Goal: Information Seeking & Learning: Learn about a topic

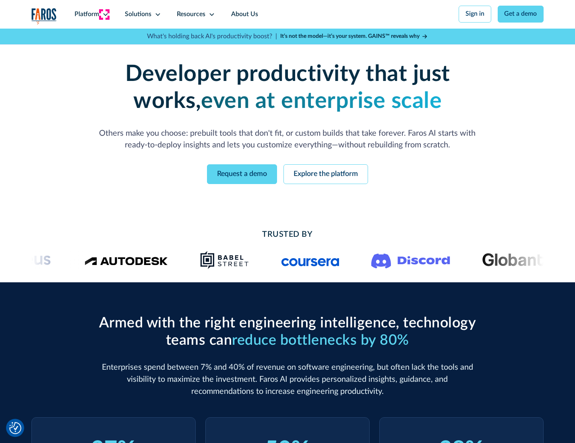
click at [104, 14] on icon at bounding box center [105, 14] width 6 height 6
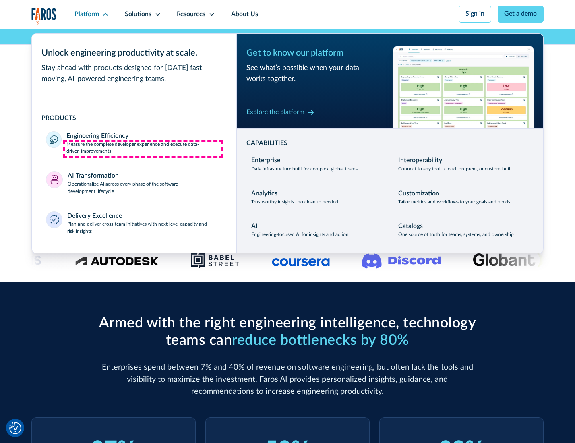
click at [143, 149] on p "Measure the complete developer experience and execute data-driven improvements" at bounding box center [144, 148] width 156 height 15
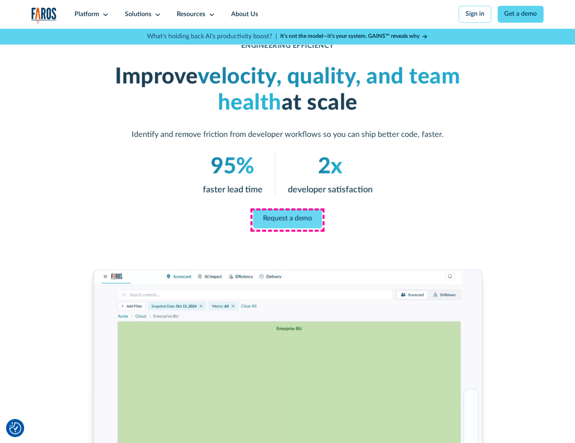
click at [287, 220] on link "Request a demo" at bounding box center [287, 218] width 69 height 19
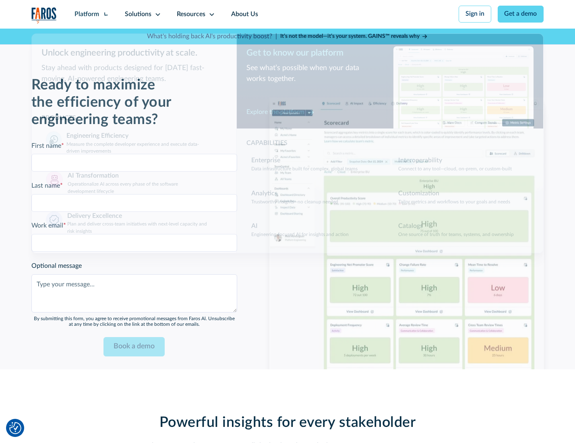
scroll to position [1754, 0]
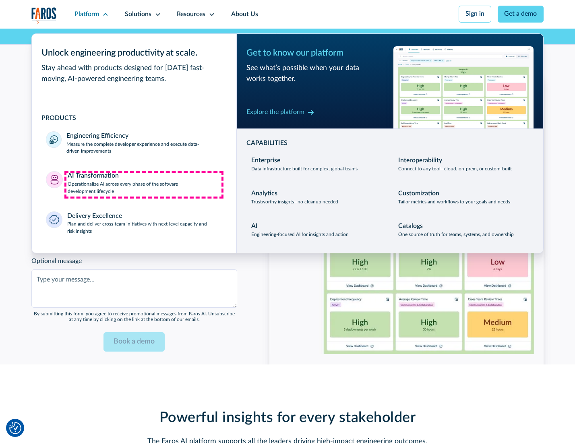
click at [144, 185] on p "Operationalize AI across every phase of the software development lifecycle" at bounding box center [145, 188] width 155 height 15
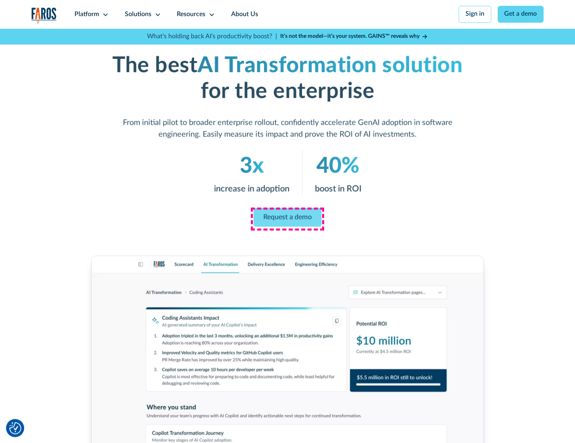
click at [287, 219] on link "Request a demo" at bounding box center [288, 217] width 68 height 19
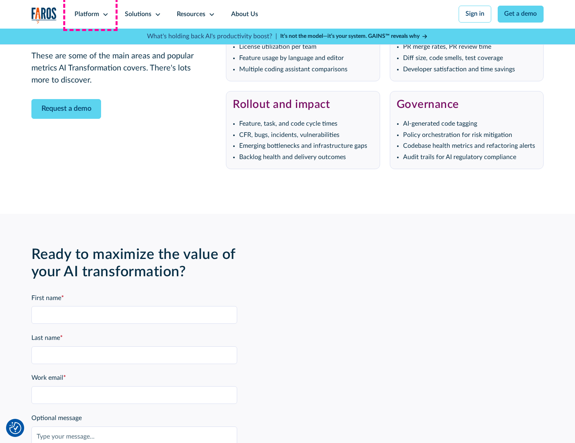
click at [90, 14] on div "Platform" at bounding box center [87, 15] width 25 height 10
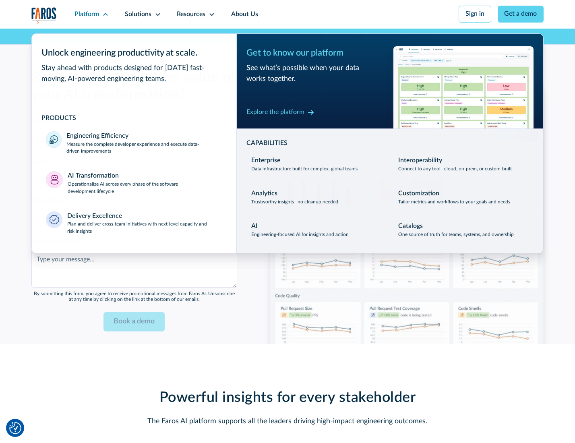
scroll to position [1948, 0]
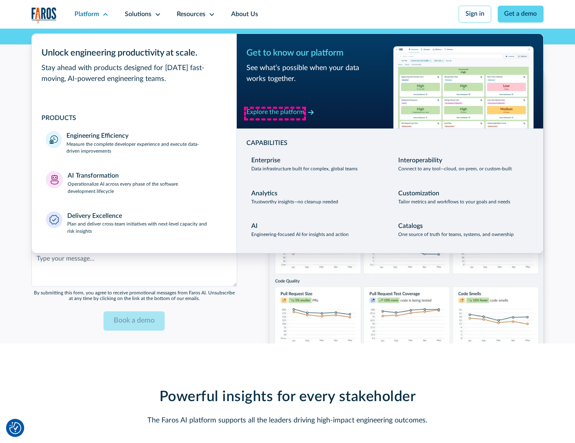
click at [275, 113] on div "Explore the platform" at bounding box center [276, 113] width 58 height 10
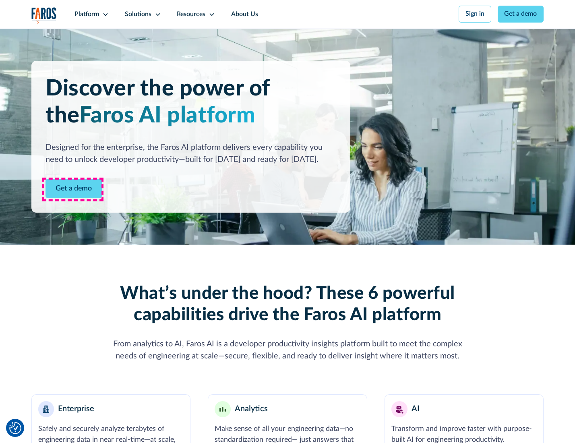
click at [73, 189] on link "Get a demo" at bounding box center [74, 189] width 56 height 20
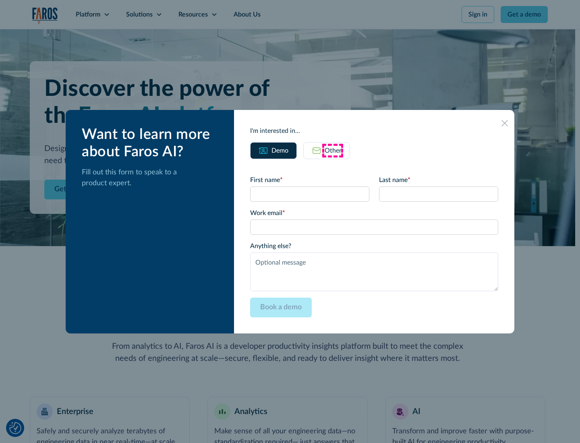
click at [333, 150] on div "Other" at bounding box center [333, 151] width 17 height 10
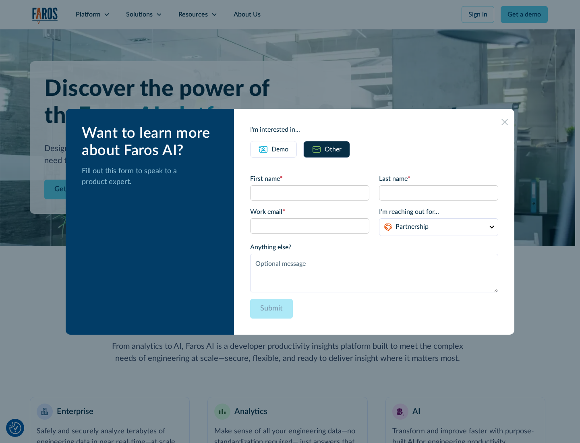
click at [279, 149] on div "Demo" at bounding box center [280, 150] width 17 height 10
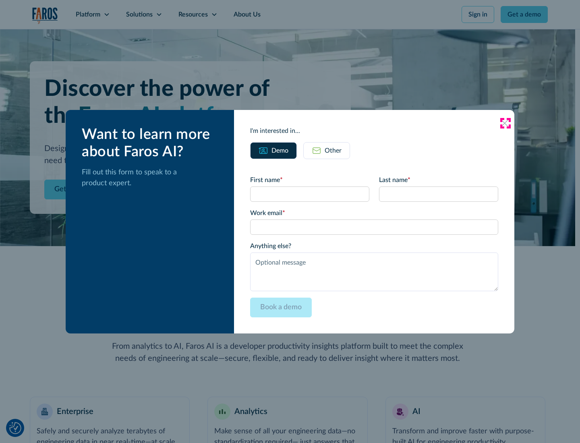
click at [505, 123] on icon at bounding box center [505, 123] width 6 height 6
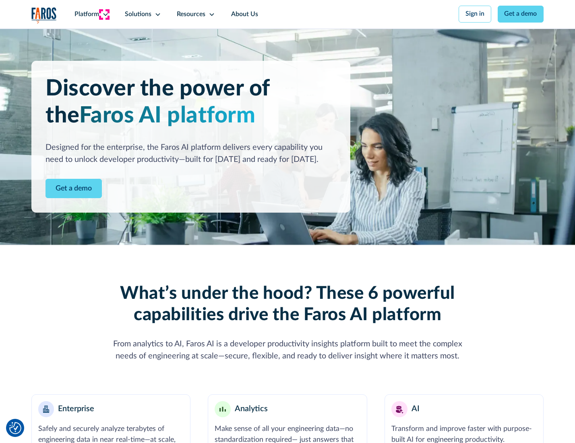
click at [104, 14] on icon at bounding box center [105, 14] width 6 height 6
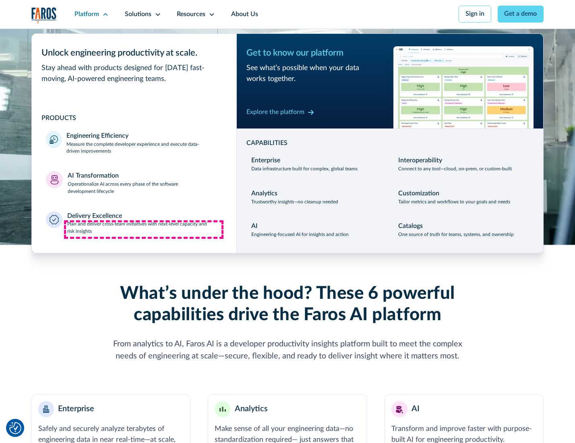
click at [144, 230] on p "Plan and deliver cross-team initiatives with next-level capacity and risk insig…" at bounding box center [144, 228] width 155 height 15
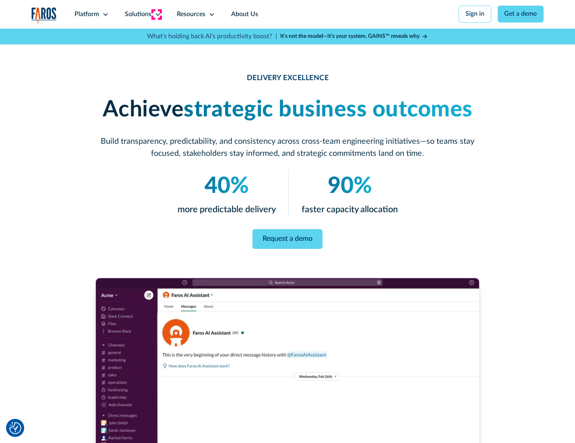
click at [156, 14] on icon at bounding box center [158, 14] width 6 height 6
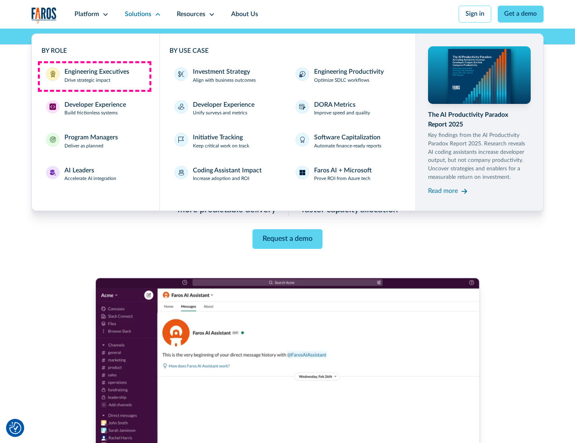
click at [94, 76] on div "Engineering Executives" at bounding box center [96, 72] width 65 height 10
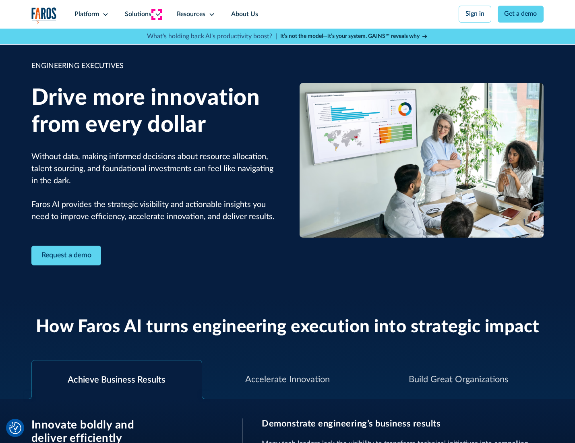
click at [156, 14] on icon at bounding box center [158, 14] width 6 height 6
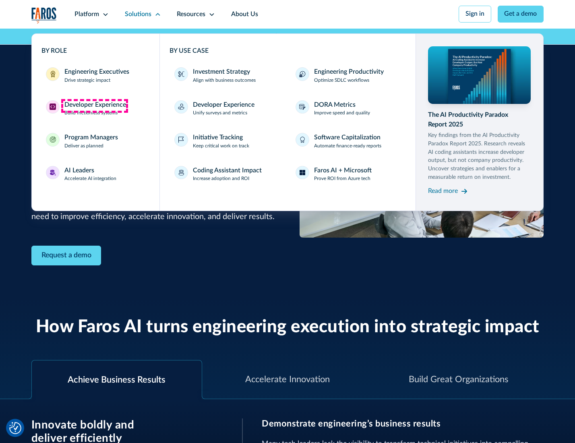
click at [94, 106] on div "Developer Experience" at bounding box center [95, 105] width 62 height 10
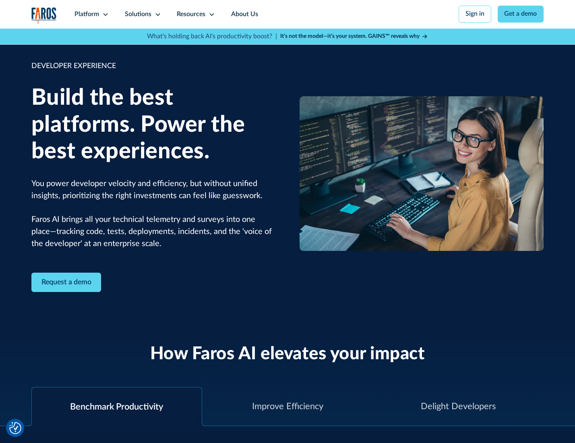
click at [142, 14] on div "Solutions" at bounding box center [138, 15] width 27 height 10
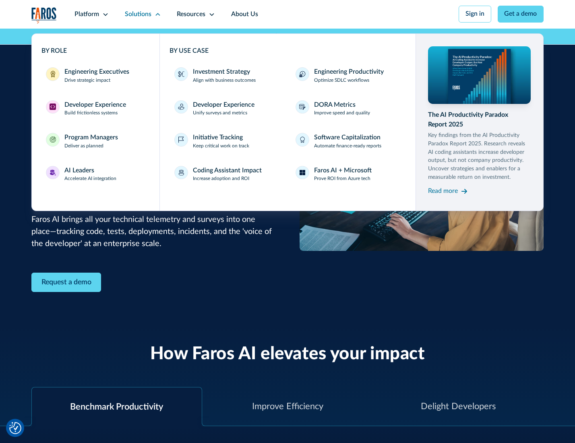
click at [90, 142] on div "Program Managers" at bounding box center [91, 138] width 54 height 10
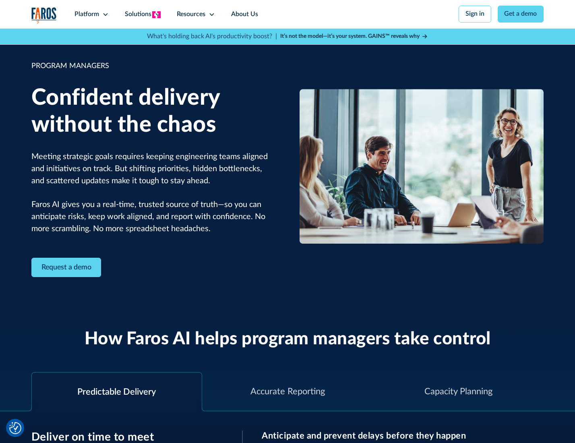
click at [156, 15] on icon at bounding box center [158, 14] width 6 height 6
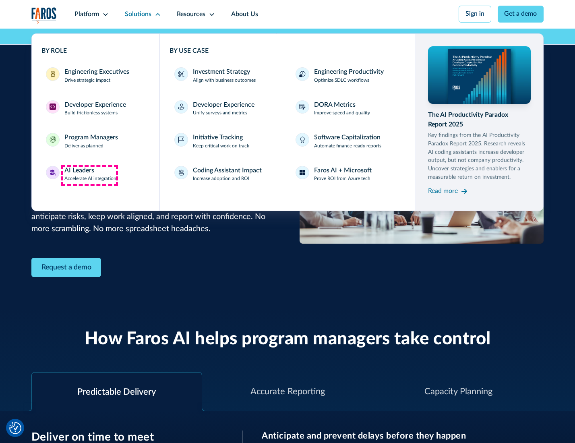
click at [89, 175] on div "AI Leaders" at bounding box center [79, 171] width 30 height 10
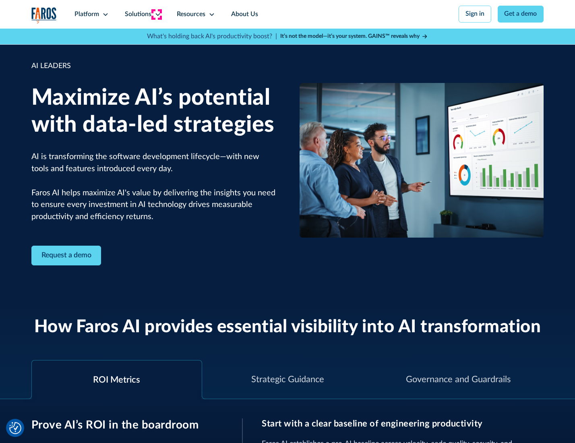
click at [156, 14] on icon at bounding box center [158, 14] width 6 height 6
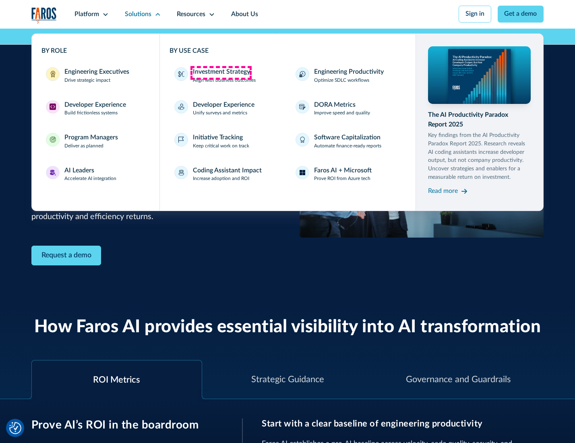
click at [221, 73] on div "Investment Strategy" at bounding box center [221, 72] width 57 height 10
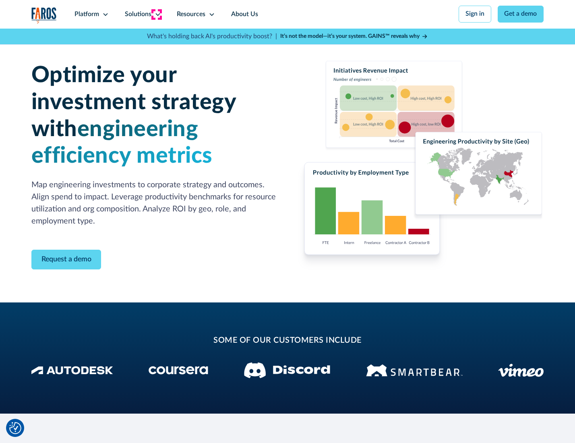
click at [156, 14] on icon at bounding box center [158, 14] width 6 height 6
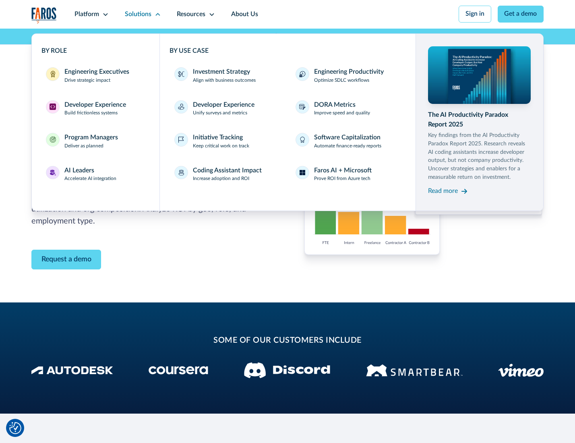
click at [343, 180] on p "Prove ROI from Azure tech" at bounding box center [342, 178] width 56 height 7
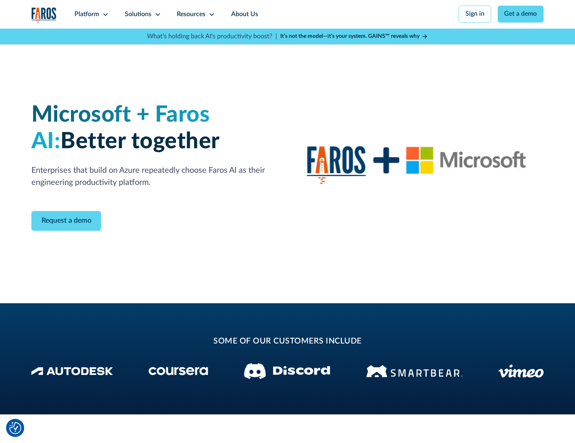
click at [156, 14] on icon at bounding box center [158, 14] width 6 height 6
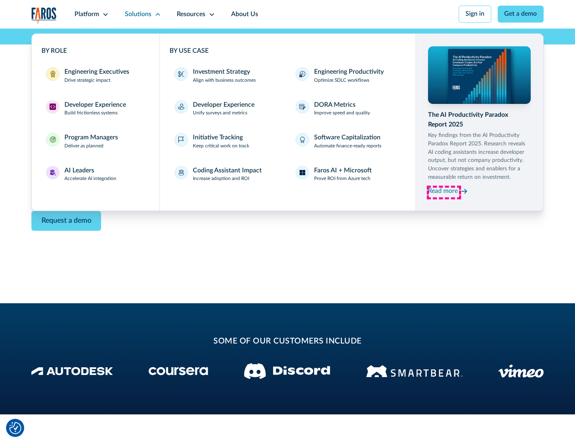
click at [444, 193] on div "Read more" at bounding box center [443, 192] width 30 height 10
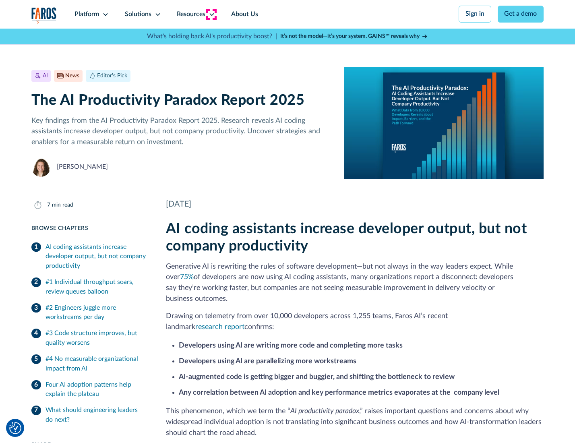
click at [211, 14] on icon at bounding box center [212, 14] width 6 height 6
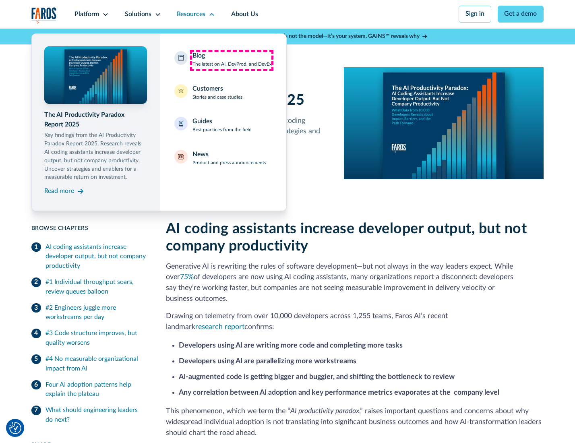
click at [232, 60] on div "Blog The latest on AI, DevProd, and DevEx" at bounding box center [232, 59] width 79 height 17
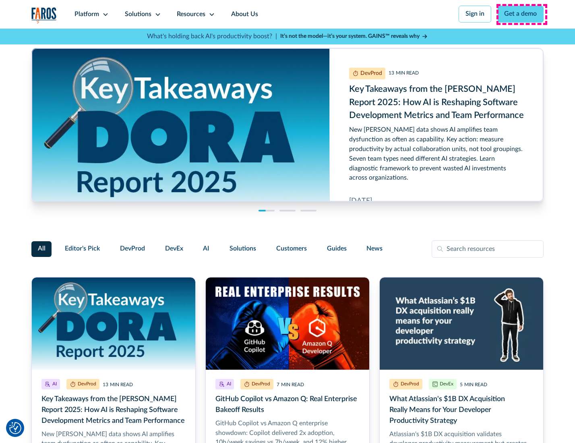
click at [522, 14] on link "Get a demo" at bounding box center [521, 14] width 46 height 17
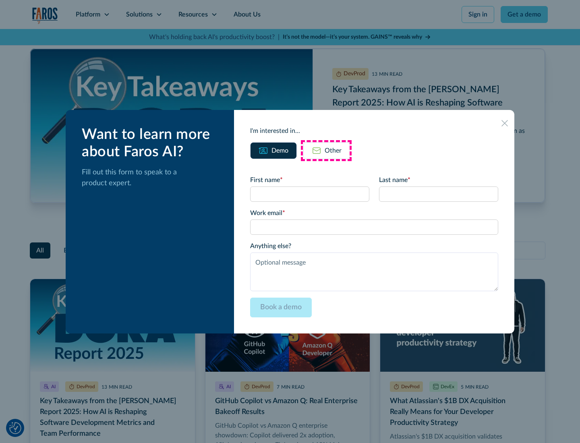
click at [326, 150] on div "Other" at bounding box center [333, 151] width 17 height 10
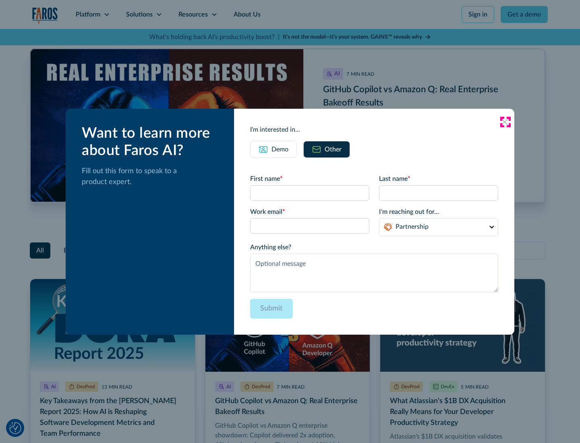
click at [505, 122] on icon at bounding box center [505, 122] width 6 height 6
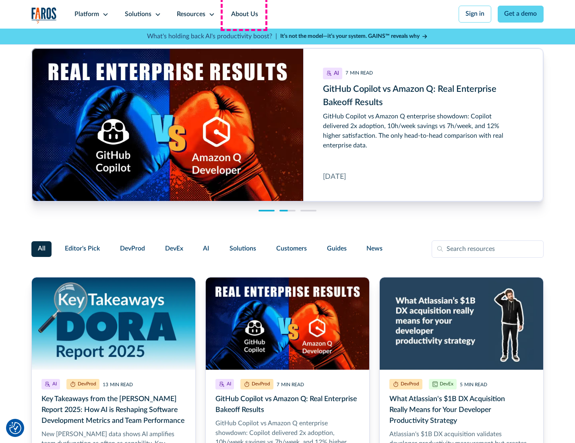
click at [244, 14] on link "About Us" at bounding box center [244, 14] width 43 height 29
